Goal: Task Accomplishment & Management: Manage account settings

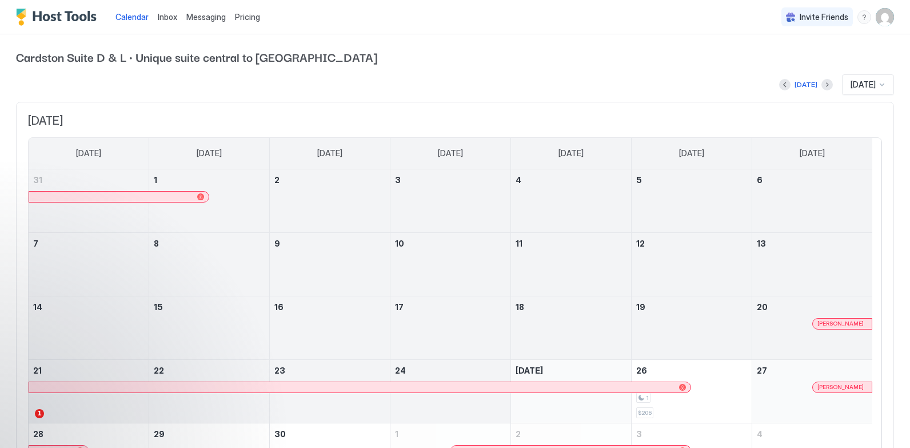
click at [876, 18] on img "User profile" at bounding box center [885, 17] width 18 height 18
click at [780, 65] on span "Settings" at bounding box center [773, 64] width 31 height 10
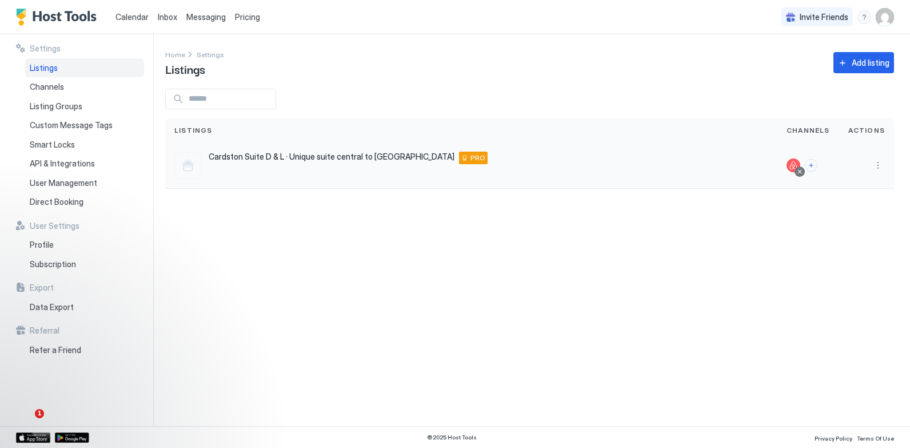
click at [793, 165] on div at bounding box center [794, 165] width 14 height 14
click at [795, 164] on div at bounding box center [794, 165] width 14 height 14
click at [795, 163] on div at bounding box center [794, 165] width 14 height 14
click at [796, 165] on div at bounding box center [794, 165] width 14 height 14
click at [796, 162] on div at bounding box center [794, 165] width 14 height 14
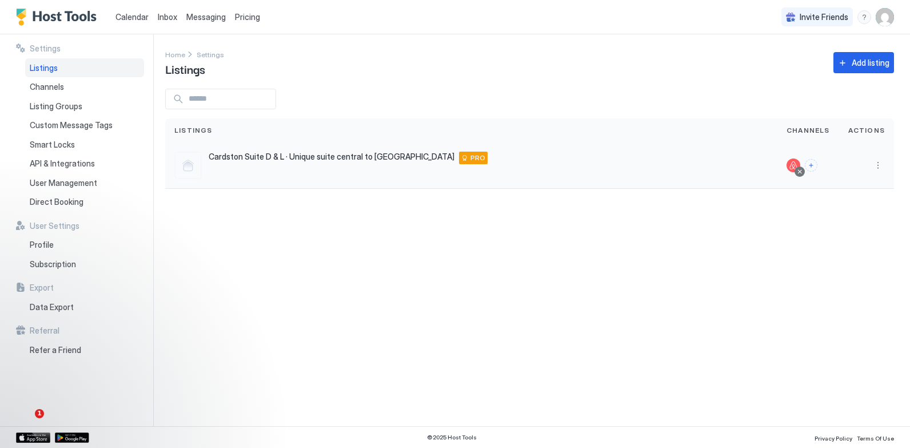
click at [796, 162] on div at bounding box center [794, 165] width 14 height 14
click at [795, 166] on div at bounding box center [794, 165] width 14 height 14
click at [796, 166] on div at bounding box center [794, 165] width 14 height 14
click at [877, 163] on button "More options" at bounding box center [878, 165] width 14 height 14
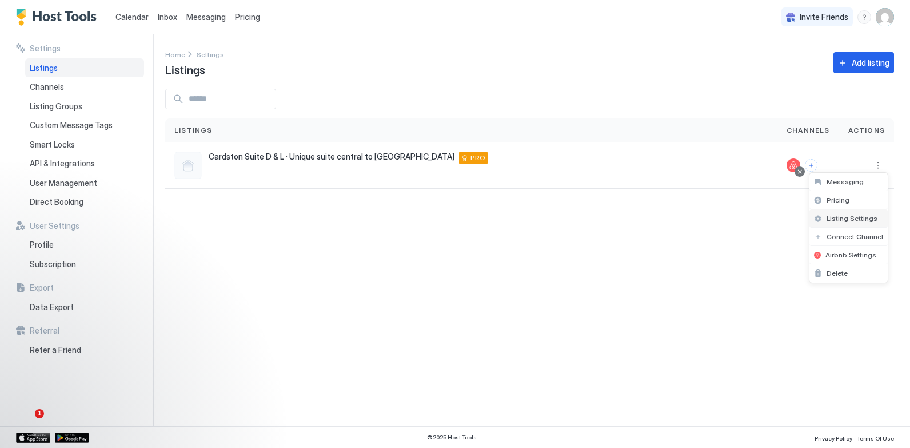
click at [848, 218] on span "Listing Settings" at bounding box center [852, 218] width 51 height 9
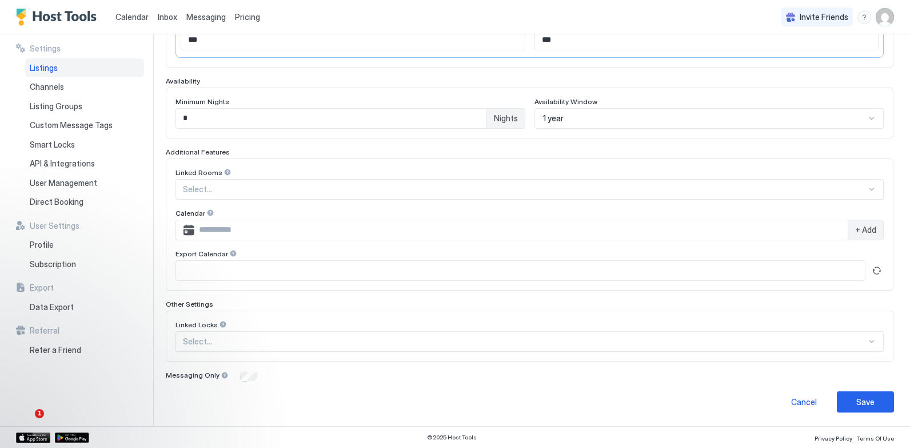
scroll to position [211, 0]
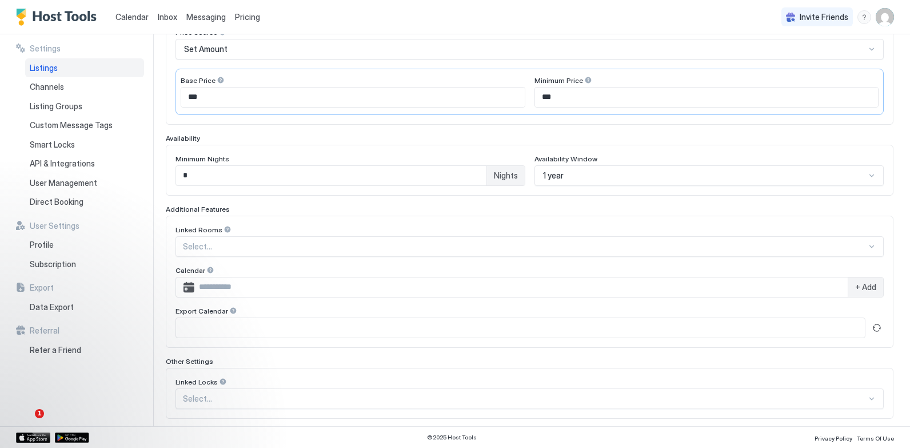
click at [191, 177] on input "*" at bounding box center [331, 175] width 310 height 19
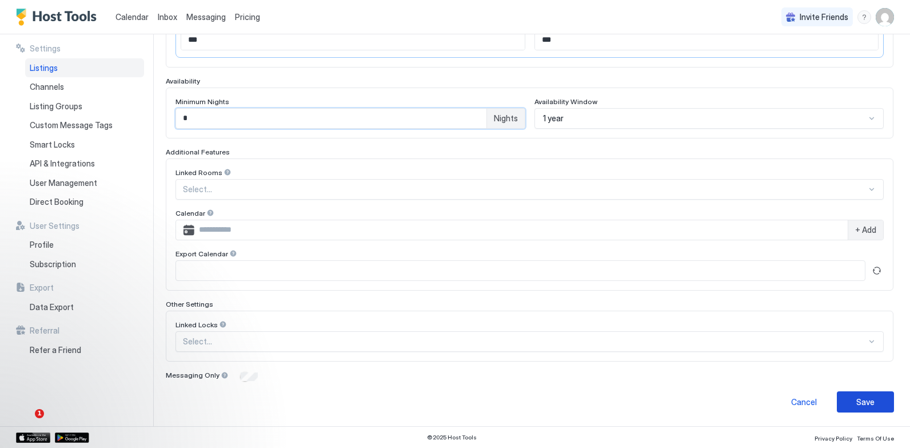
type input "*"
click at [857, 401] on div "Save" at bounding box center [865, 402] width 18 height 12
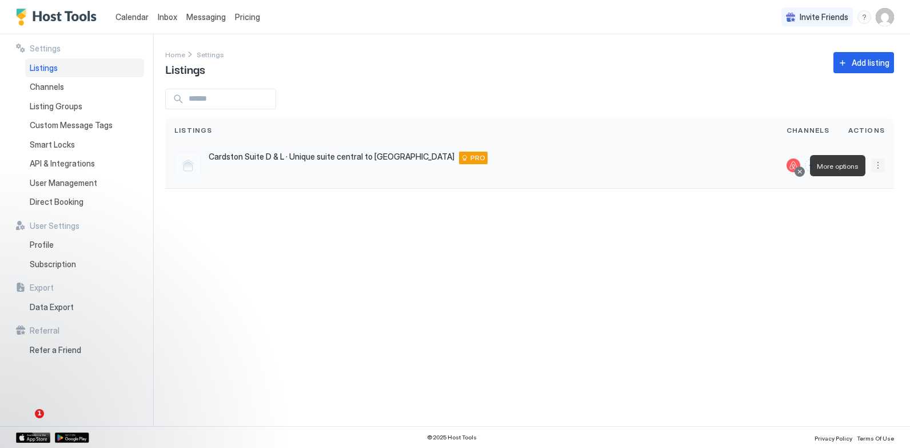
click at [881, 163] on button "More options" at bounding box center [878, 165] width 14 height 14
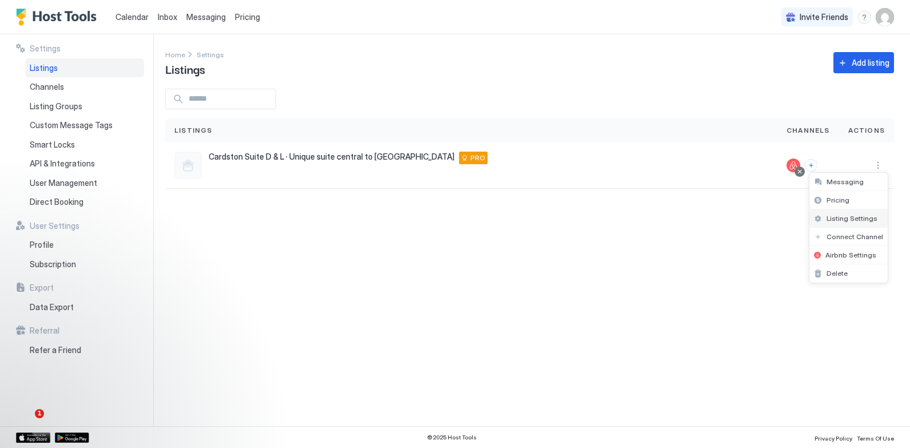
click at [841, 218] on span "Listing Settings" at bounding box center [852, 218] width 51 height 9
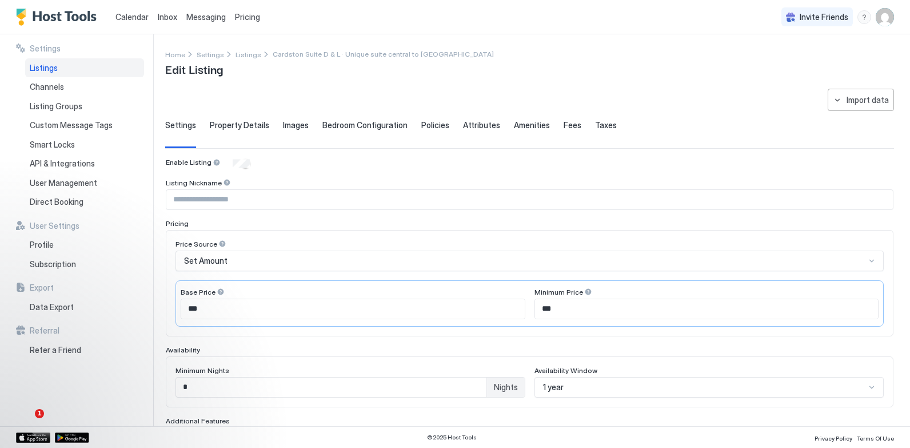
type input "*"
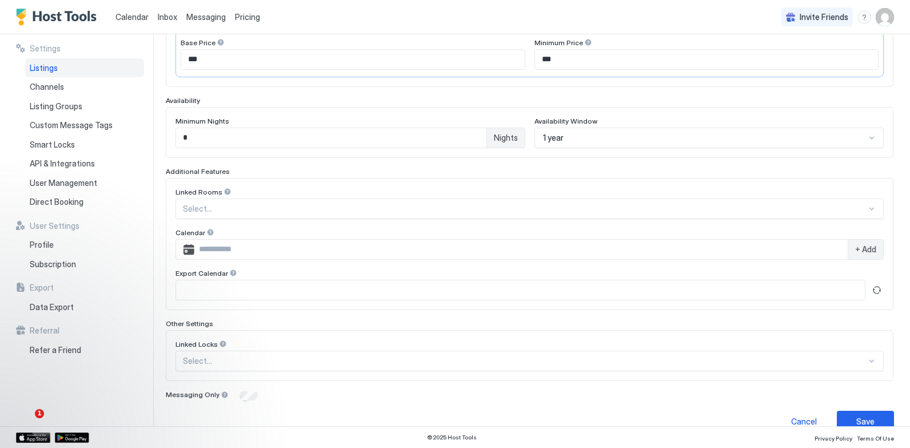
scroll to position [269, 0]
